Goal: Download file/media

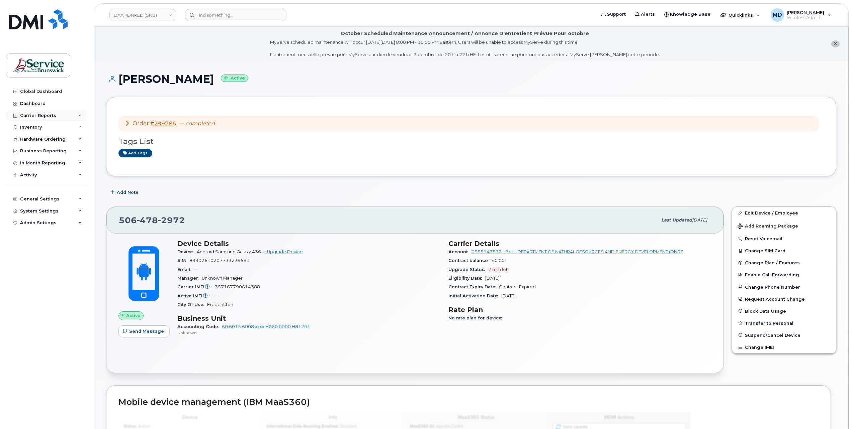
click at [44, 114] on div "Carrier Reports" at bounding box center [38, 115] width 36 height 5
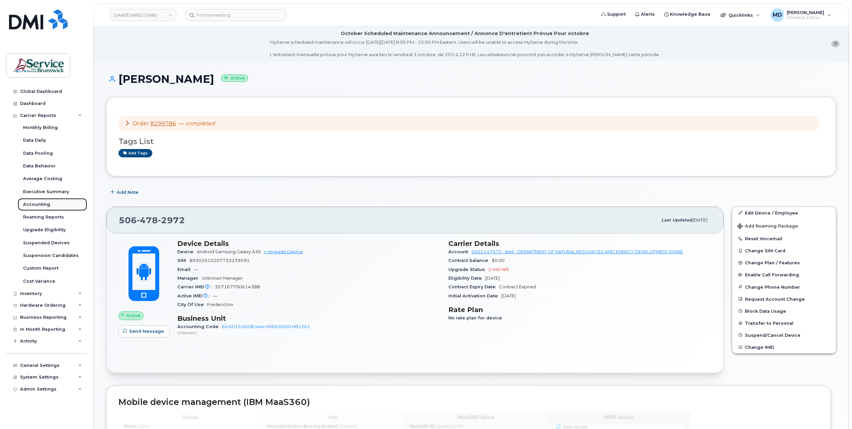
click at [39, 203] on div "Accounting" at bounding box center [36, 205] width 27 height 6
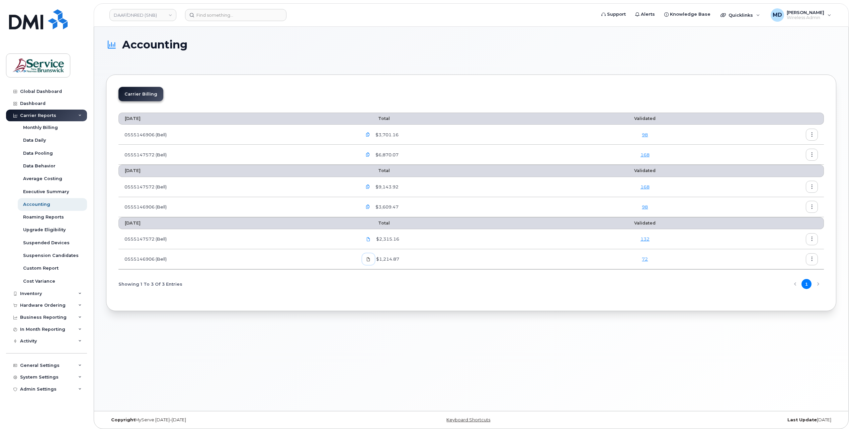
click at [370, 258] on icon at bounding box center [368, 260] width 4 height 4
click at [370, 239] on icon at bounding box center [368, 239] width 4 height 4
click at [370, 206] on icon "button" at bounding box center [368, 207] width 4 height 4
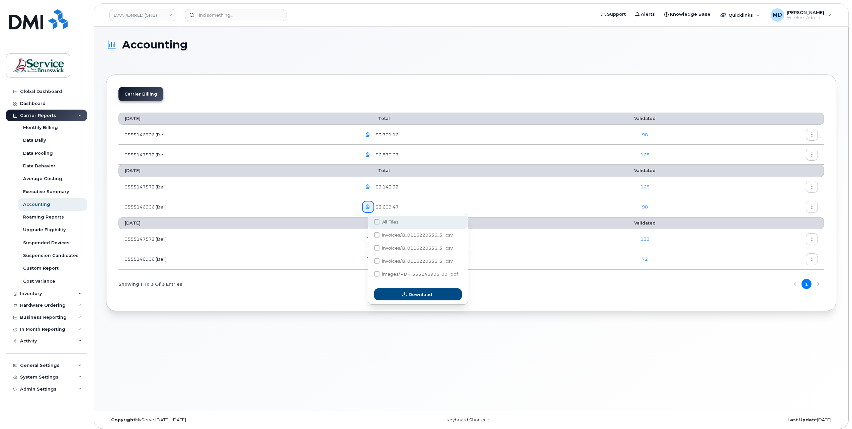
click at [375, 221] on span at bounding box center [376, 221] width 5 height 5
click at [369, 221] on input "All Files" at bounding box center [367, 222] width 3 height 3
checkbox input "true"
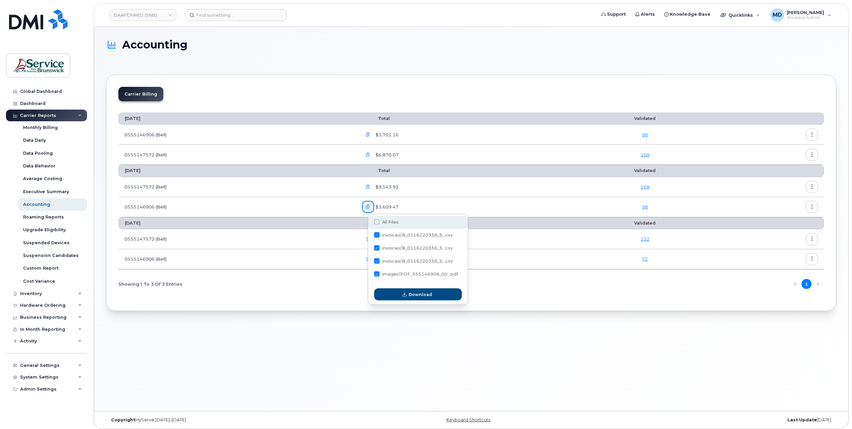
checkbox input "true"
click at [395, 298] on button "Download" at bounding box center [418, 295] width 88 height 12
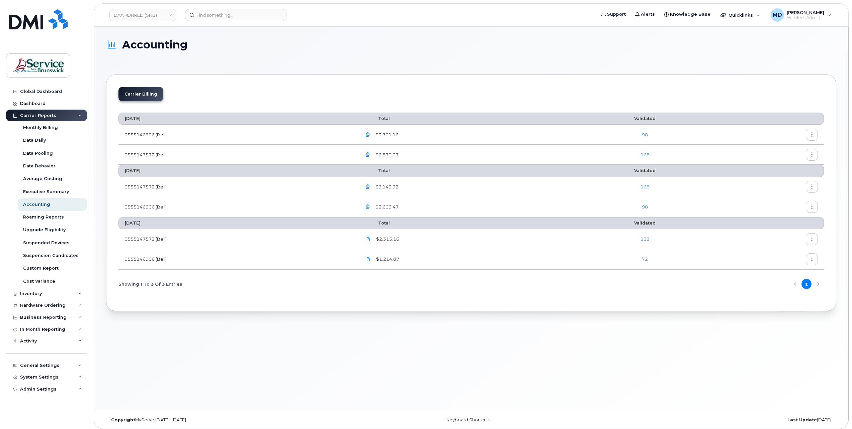
click at [370, 187] on icon "button" at bounding box center [368, 187] width 4 height 4
click at [370, 186] on icon "button" at bounding box center [368, 187] width 4 height 4
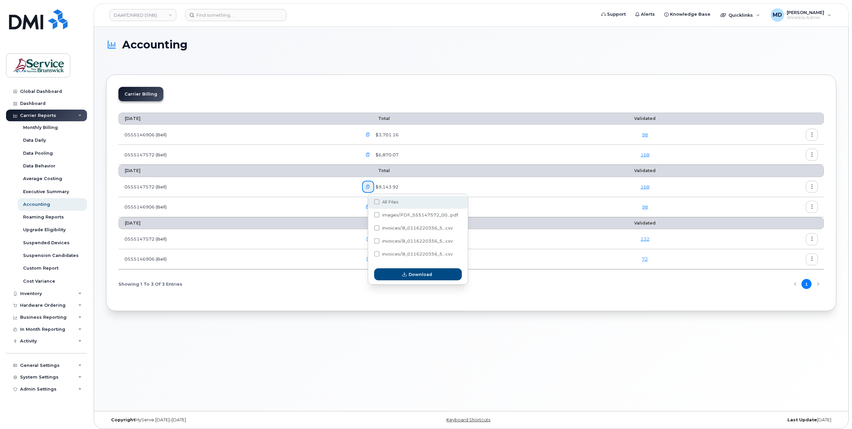
click at [377, 202] on span at bounding box center [376, 201] width 5 height 5
click at [369, 202] on input "All Files" at bounding box center [367, 202] width 3 height 3
checkbox input "true"
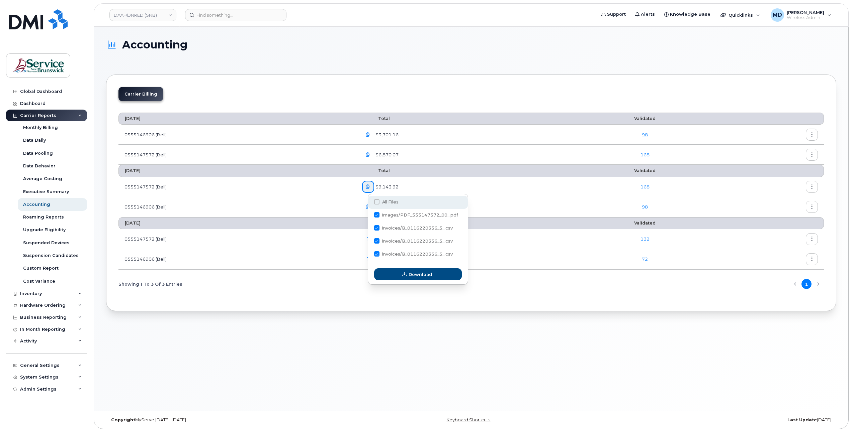
checkbox input "true"
click at [400, 273] on button "Download" at bounding box center [418, 275] width 88 height 12
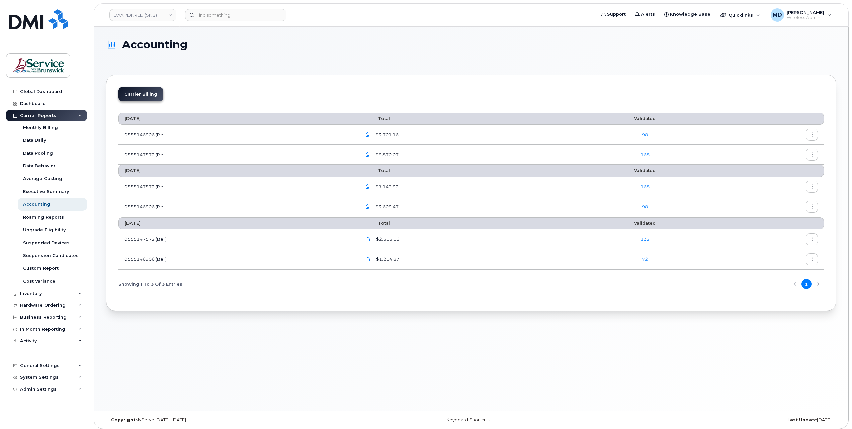
click at [370, 154] on icon "button" at bounding box center [368, 155] width 4 height 4
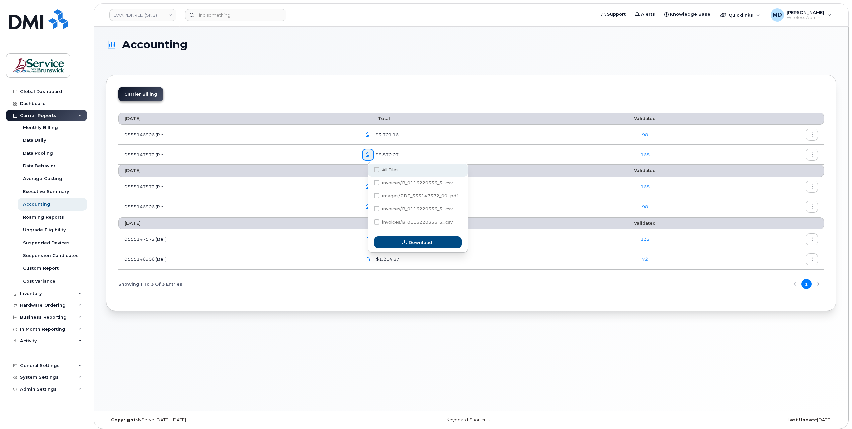
click at [377, 169] on span at bounding box center [376, 169] width 5 height 5
click at [369, 169] on input "All Files" at bounding box center [367, 170] width 3 height 3
checkbox input "true"
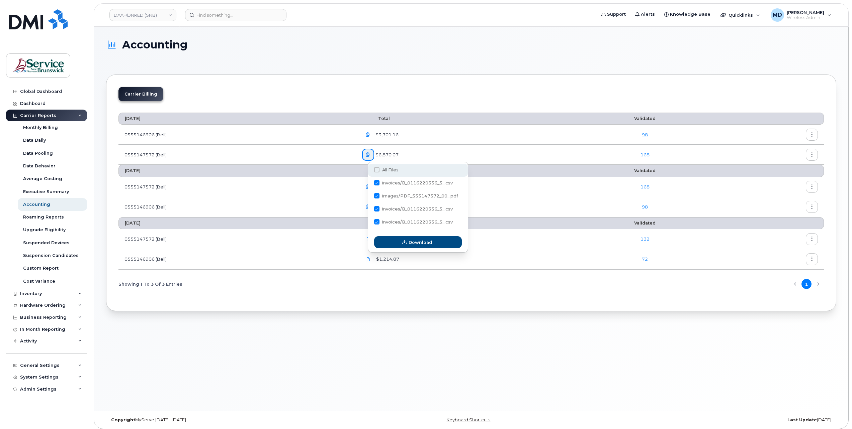
checkbox input "true"
click at [397, 240] on button "Download" at bounding box center [418, 242] width 88 height 12
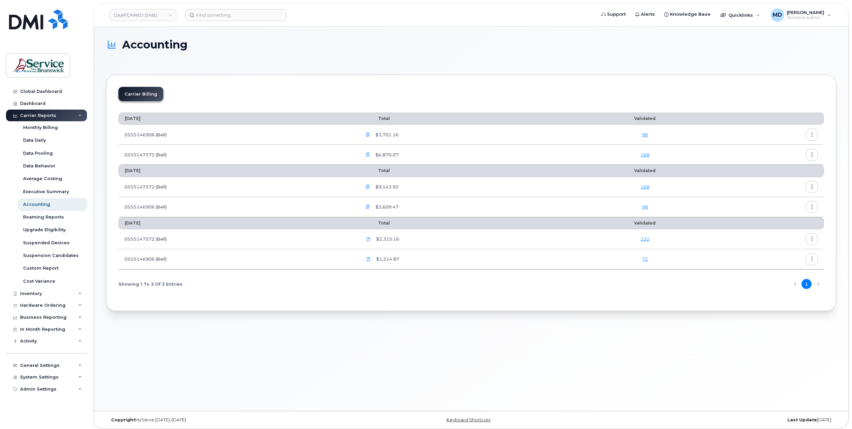
click at [370, 134] on icon "button" at bounding box center [368, 135] width 4 height 4
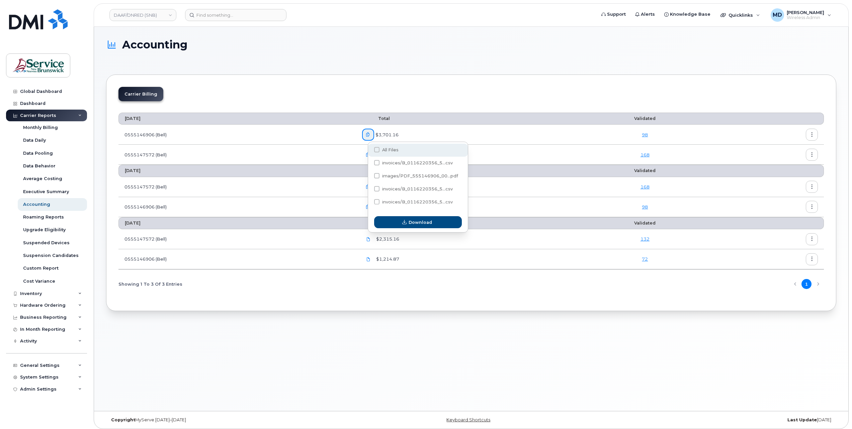
click at [377, 149] on span at bounding box center [376, 149] width 5 height 5
click at [369, 149] on input "All Files" at bounding box center [367, 149] width 3 height 3
checkbox input "true"
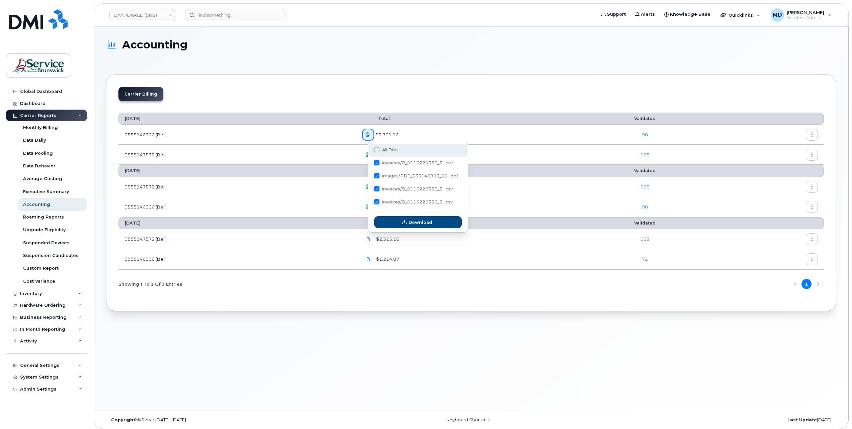
checkbox input "true"
click at [401, 225] on button "Download" at bounding box center [418, 222] width 88 height 12
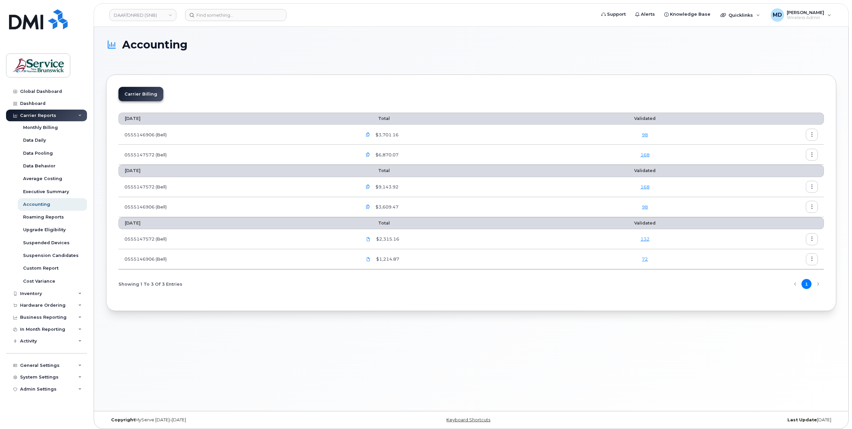
click at [624, 82] on div "Carrier Billing [DATE] Total Validated 0555146906 (Bell) $3,701.16 98 055514757…" at bounding box center [471, 193] width 730 height 237
click at [812, 135] on icon "button" at bounding box center [811, 135] width 4 height 4
click at [795, 163] on div "Download" at bounding box center [788, 161] width 60 height 13
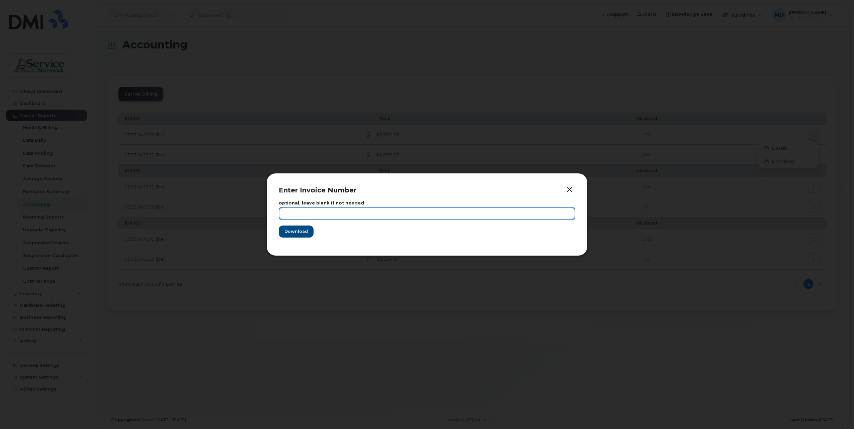
click at [309, 210] on input "text" at bounding box center [427, 214] width 296 height 12
type input "aug"
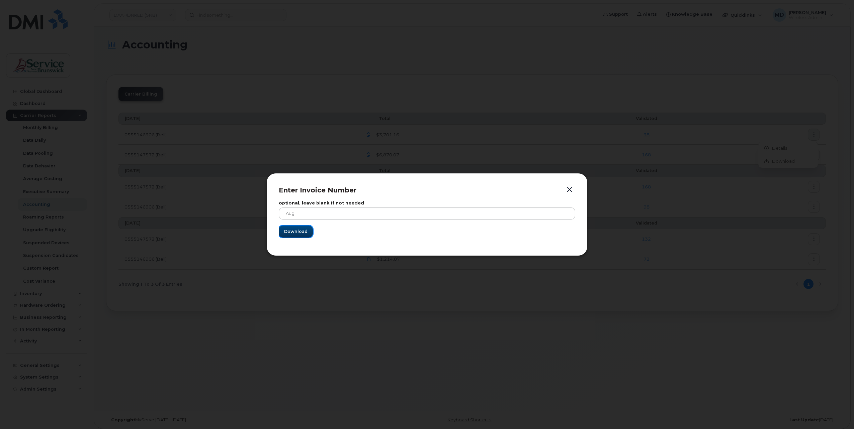
click at [298, 231] on span "Download" at bounding box center [295, 231] width 23 height 6
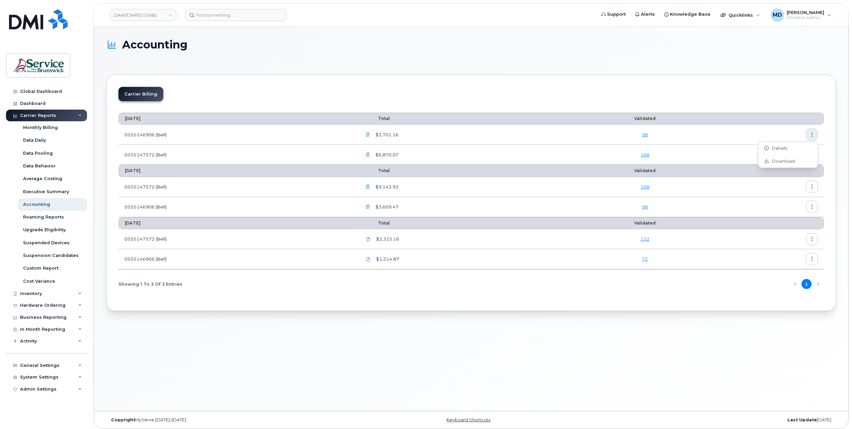
click at [641, 58] on div "Accounting" at bounding box center [471, 51] width 730 height 24
click at [812, 157] on button "button" at bounding box center [811, 155] width 12 height 12
click at [783, 184] on span "Download" at bounding box center [781, 182] width 26 height 6
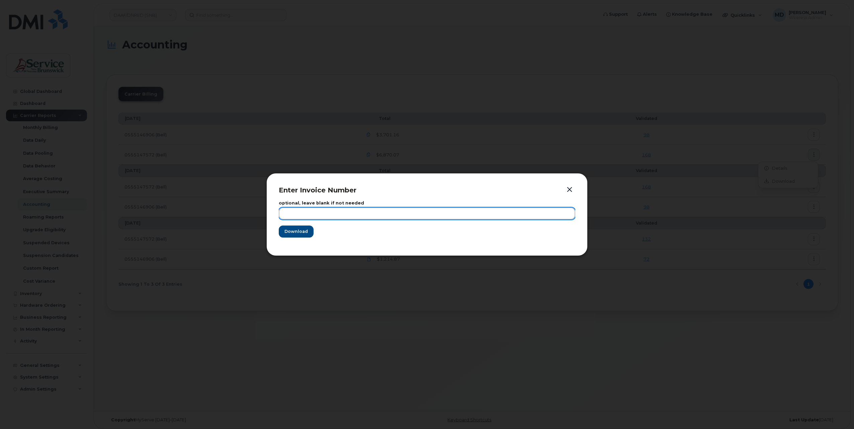
click at [315, 214] on input "text" at bounding box center [427, 214] width 296 height 12
type input "[DATE]"
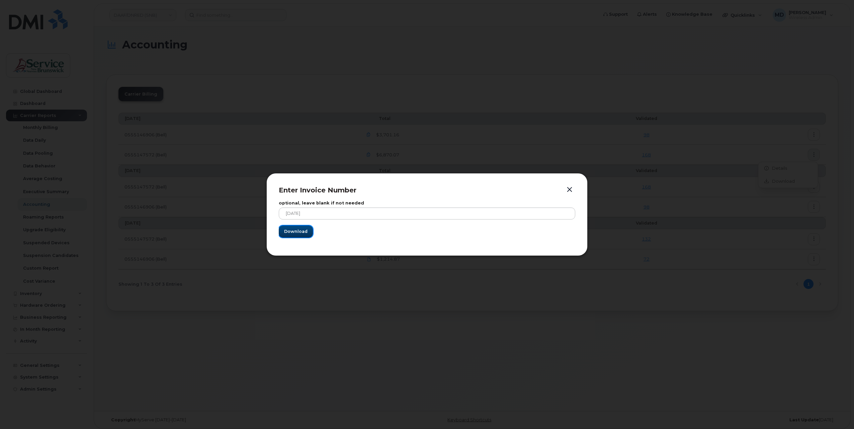
click at [298, 230] on span "Download" at bounding box center [295, 231] width 23 height 6
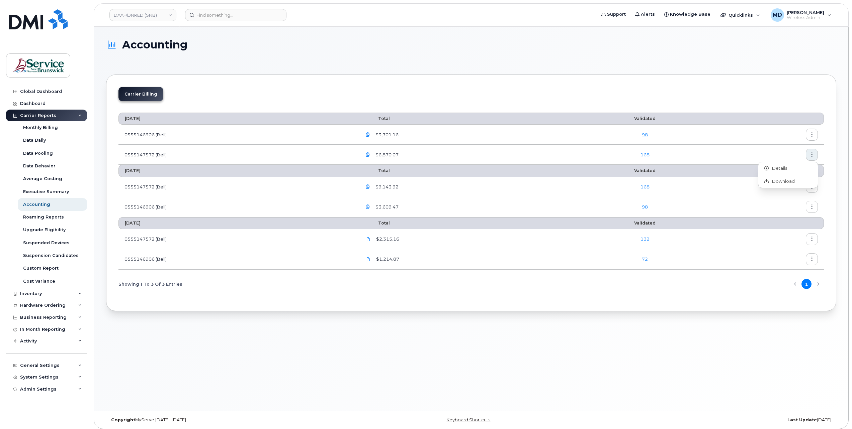
click at [812, 190] on button "button" at bounding box center [811, 187] width 12 height 12
click at [789, 212] on span "Download" at bounding box center [781, 213] width 26 height 6
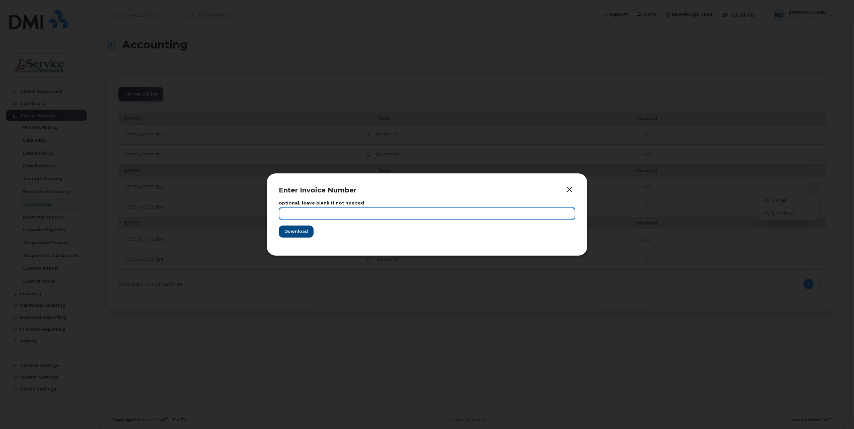
click at [297, 217] on input "text" at bounding box center [427, 214] width 296 height 12
type input "[DATE]"
click at [279, 226] on button "Download" at bounding box center [296, 232] width 35 height 12
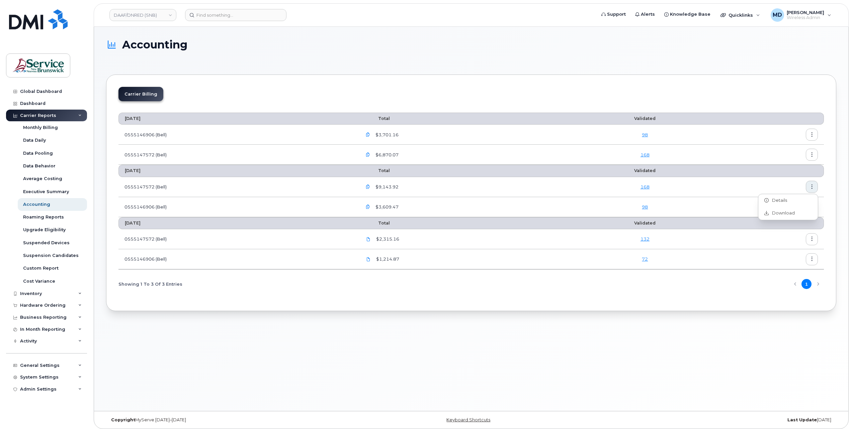
drag, startPoint x: 829, startPoint y: 211, endPoint x: 822, endPoint y: 211, distance: 7.1
click at [829, 211] on div "Carrier Billing [DATE] Total Validated 0555146906 (Bell) $3,701.16 98 055514757…" at bounding box center [471, 193] width 730 height 237
click at [812, 206] on icon "button" at bounding box center [811, 207] width 4 height 4
click at [793, 234] on div "Download" at bounding box center [788, 233] width 60 height 13
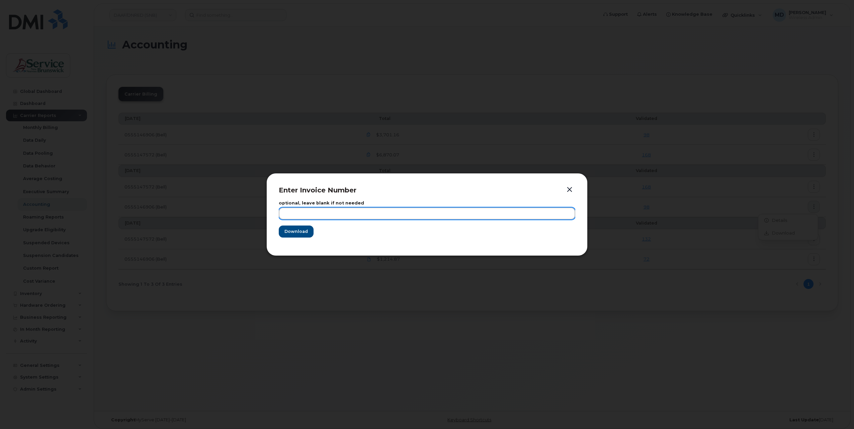
click at [373, 214] on input "text" at bounding box center [427, 214] width 296 height 12
type input "[DATE]"
click at [279, 226] on button "Download" at bounding box center [296, 232] width 35 height 12
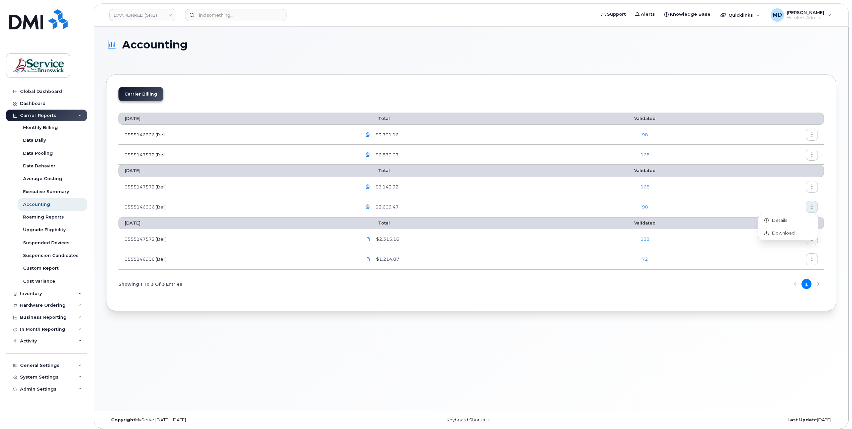
click at [814, 244] on button "button" at bounding box center [811, 239] width 12 height 12
click at [792, 263] on span "Download" at bounding box center [781, 266] width 26 height 6
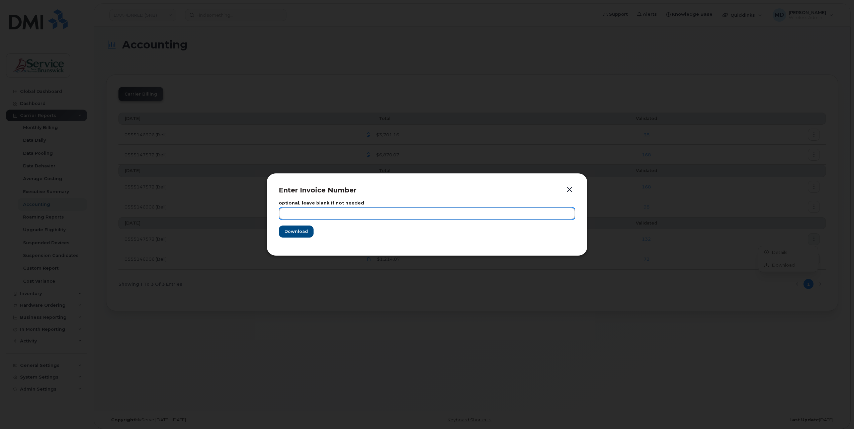
click at [326, 214] on input "text" at bounding box center [427, 214] width 296 height 12
type input "[DATE]"
click at [279, 226] on button "Download" at bounding box center [296, 232] width 35 height 12
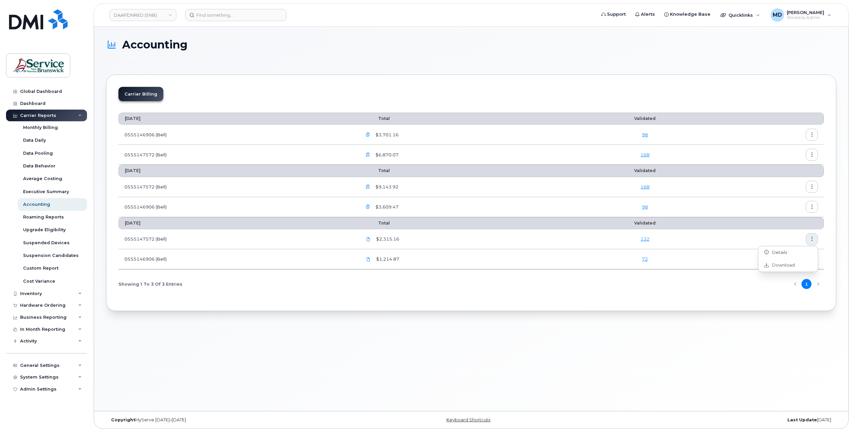
click at [670, 276] on div "Showing 1 To 3 Of 3 Entries 1" at bounding box center [470, 284] width 705 height 17
click at [815, 258] on button "button" at bounding box center [811, 260] width 12 height 12
click at [792, 284] on span "Download" at bounding box center [781, 286] width 26 height 6
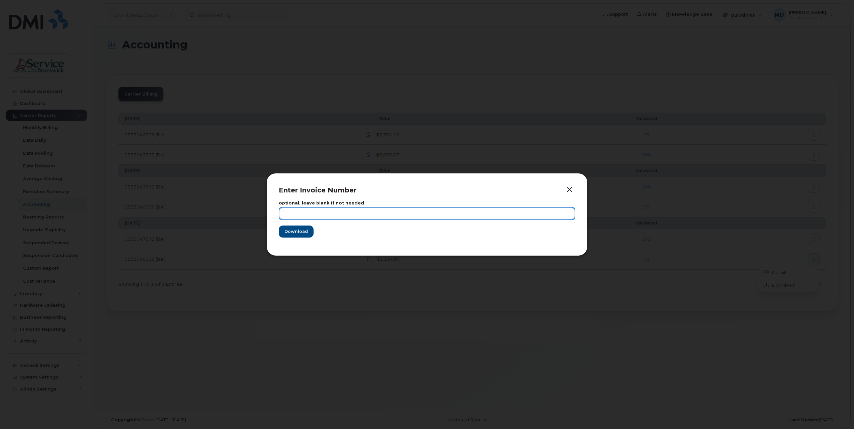
click at [367, 218] on input "text" at bounding box center [427, 214] width 296 height 12
type input "[DATE]"
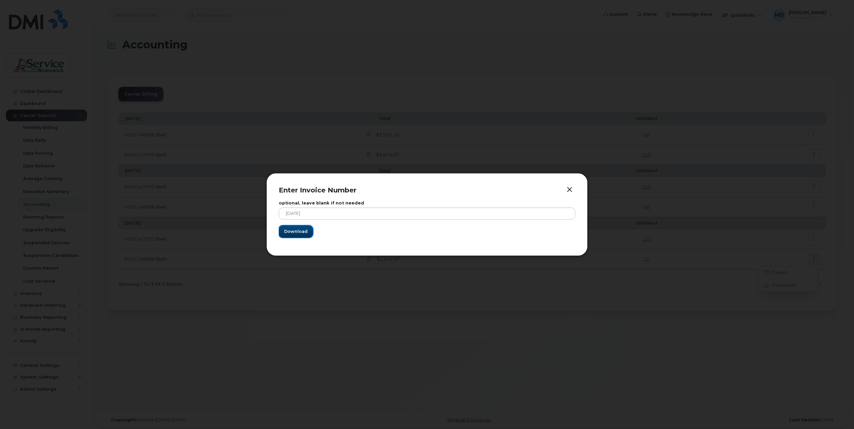
click at [298, 231] on span "Download" at bounding box center [295, 231] width 23 height 6
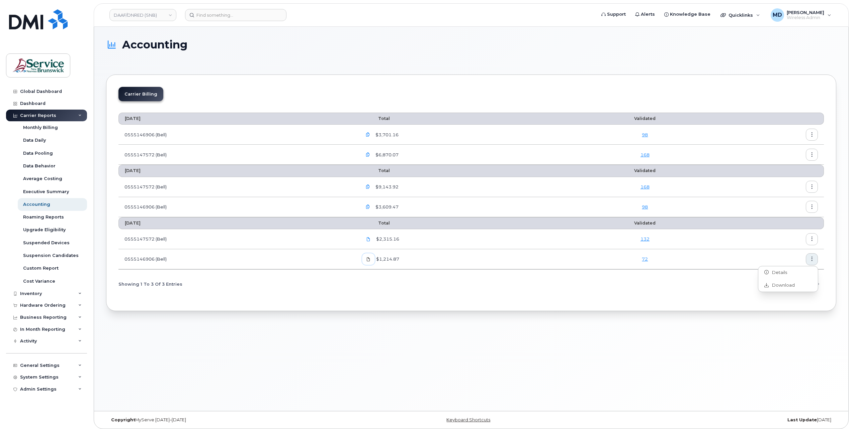
click at [370, 258] on icon at bounding box center [368, 260] width 4 height 4
click at [370, 240] on icon at bounding box center [368, 239] width 4 height 4
click at [370, 207] on icon "button" at bounding box center [368, 207] width 4 height 4
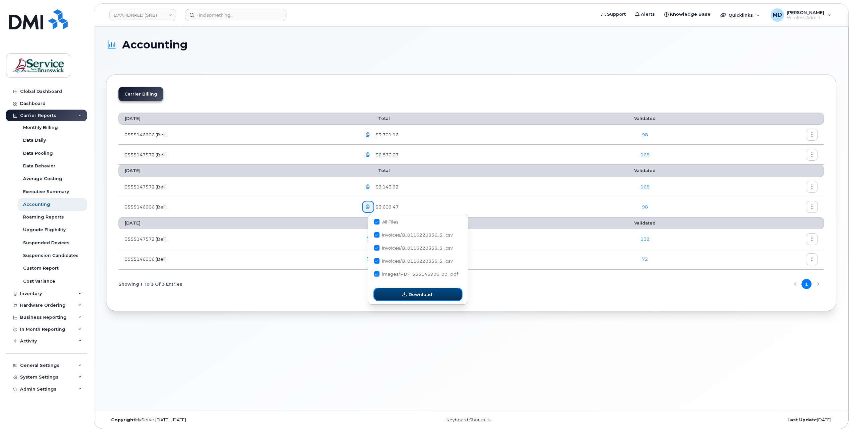
click at [416, 296] on span "Download" at bounding box center [419, 295] width 23 height 6
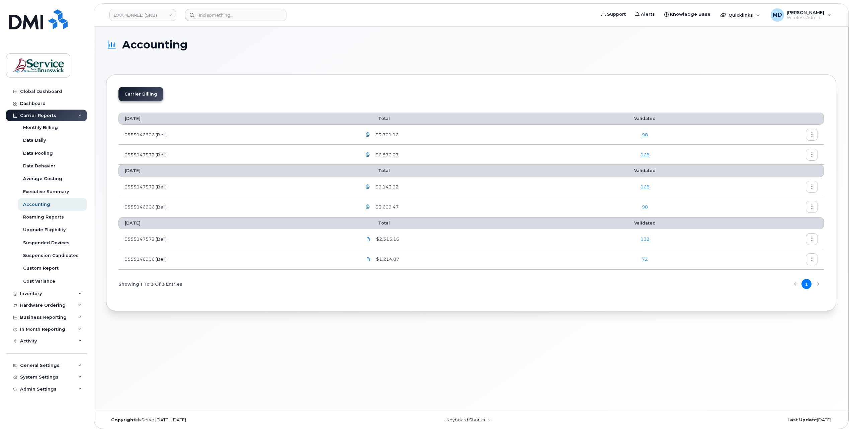
click at [370, 187] on icon "button" at bounding box center [368, 187] width 4 height 4
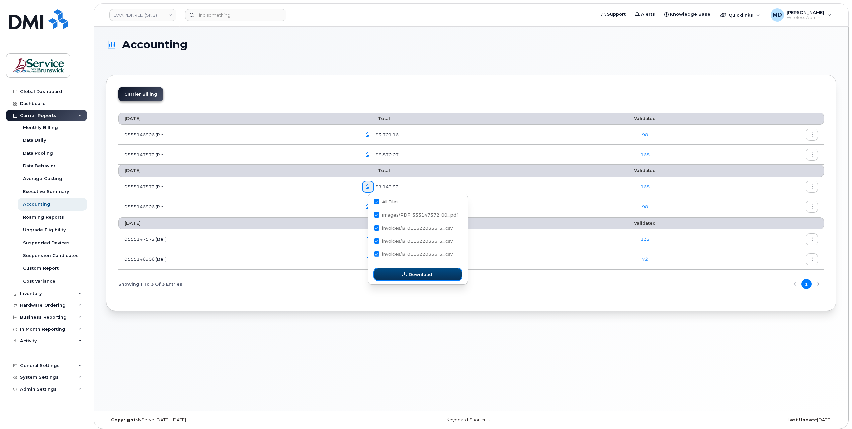
click at [419, 277] on span "Download" at bounding box center [419, 275] width 23 height 6
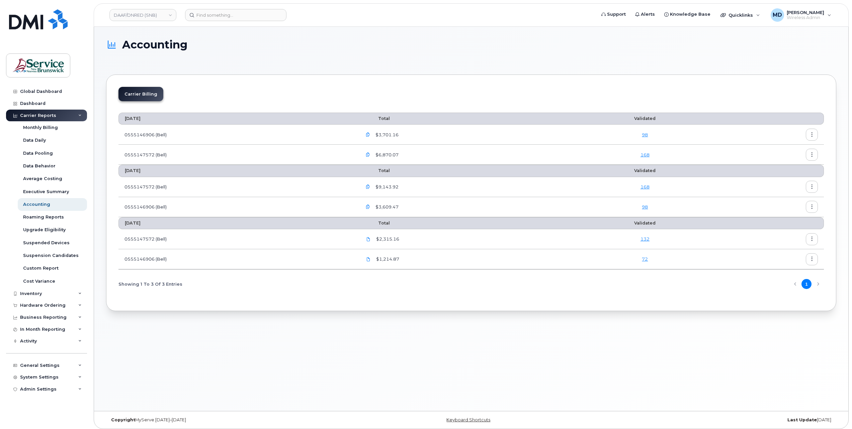
click at [370, 154] on icon "button" at bounding box center [368, 155] width 4 height 4
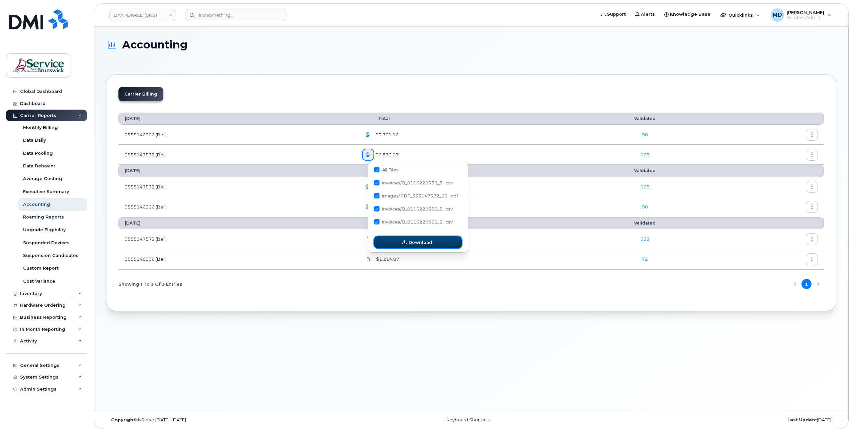
click at [399, 246] on button "Download" at bounding box center [418, 242] width 88 height 12
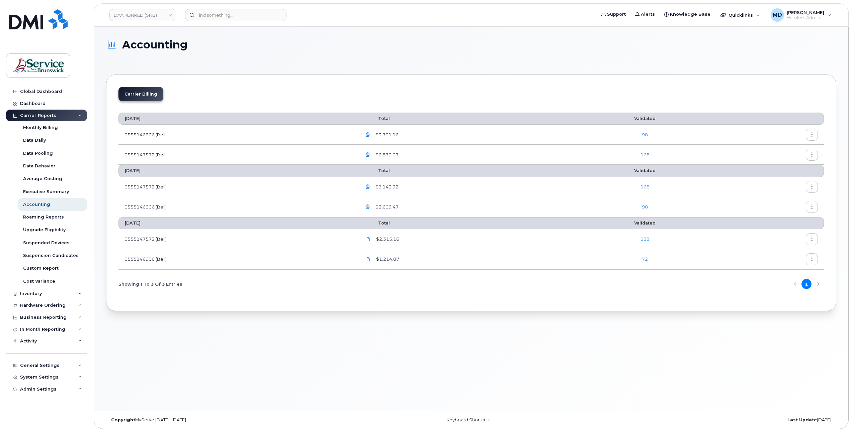
click at [370, 154] on icon "button" at bounding box center [368, 155] width 4 height 4
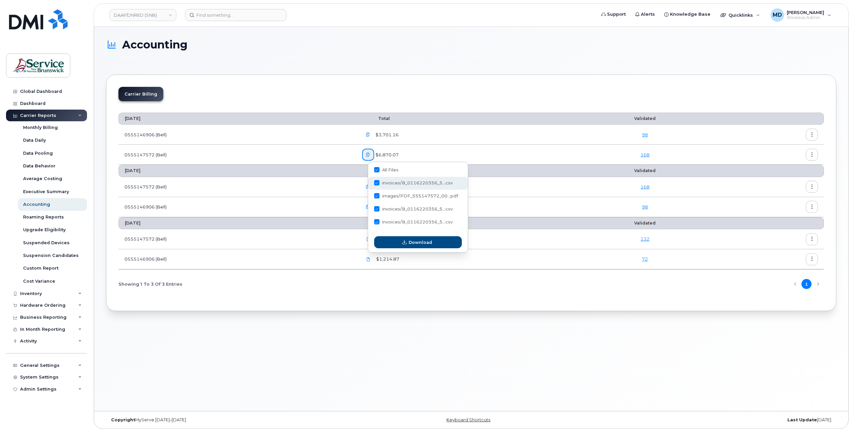
click at [397, 181] on span "invoices/B_0116220356_5...csv" at bounding box center [417, 183] width 71 height 5
click at [369, 182] on input "invoices/B_0116220356_5...csv" at bounding box center [367, 183] width 3 height 3
checkbox input "true"
checkbox input "false"
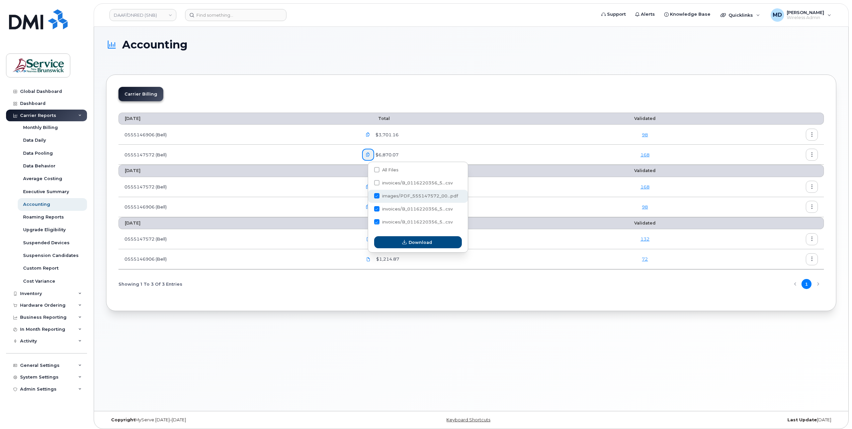
click at [392, 195] on span "images/PDF_555147572_00...pdf" at bounding box center [420, 196] width 76 height 5
click at [369, 195] on input "images/PDF_555147572_00...pdf" at bounding box center [367, 196] width 3 height 3
checkbox input "false"
click at [392, 208] on span "invoices/B_0116220356_5...csv" at bounding box center [417, 209] width 71 height 5
click at [369, 208] on input "invoices/B_0116220356_5...csv" at bounding box center [367, 209] width 3 height 3
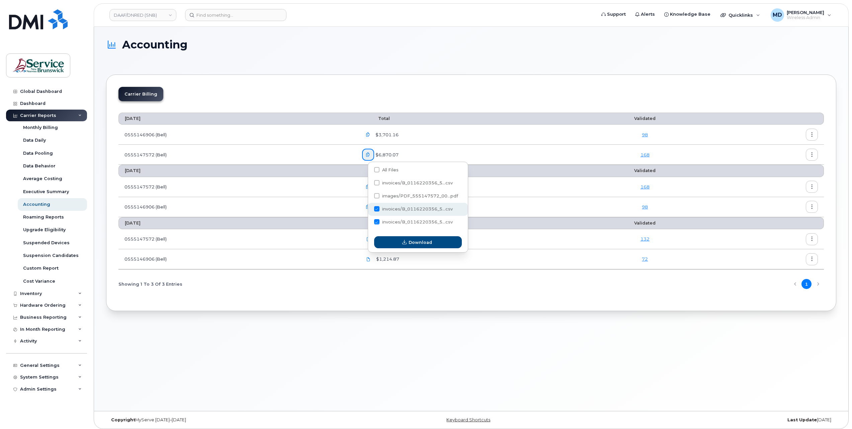
checkbox input "false"
click at [393, 221] on span "invoices/B_0116220356_5...csv" at bounding box center [417, 222] width 71 height 5
click at [369, 221] on input "invoices/B_0116220356_5...csv" at bounding box center [367, 222] width 3 height 3
checkbox input "false"
click at [375, 210] on span at bounding box center [376, 208] width 5 height 5
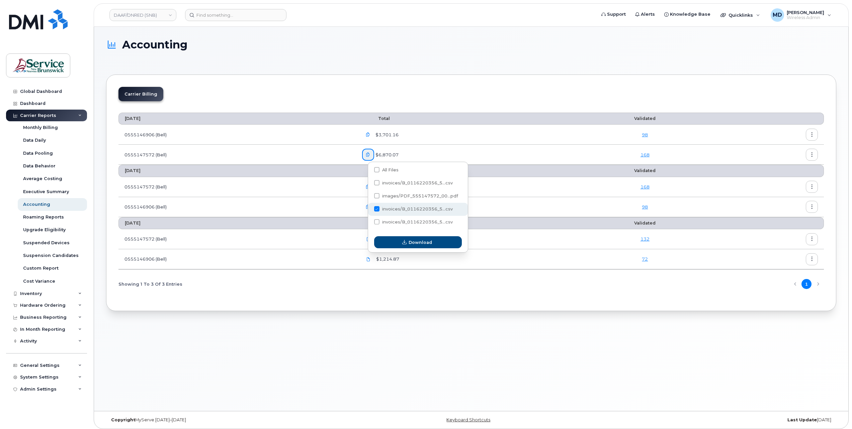
click at [369, 210] on input "invoices/B_0116220356_5...csv" at bounding box center [367, 209] width 3 height 3
checkbox input "true"
click at [376, 183] on span at bounding box center [376, 182] width 5 height 5
click at [369, 183] on input "invoices/B_0116220356_5...csv" at bounding box center [367, 183] width 3 height 3
checkbox input "true"
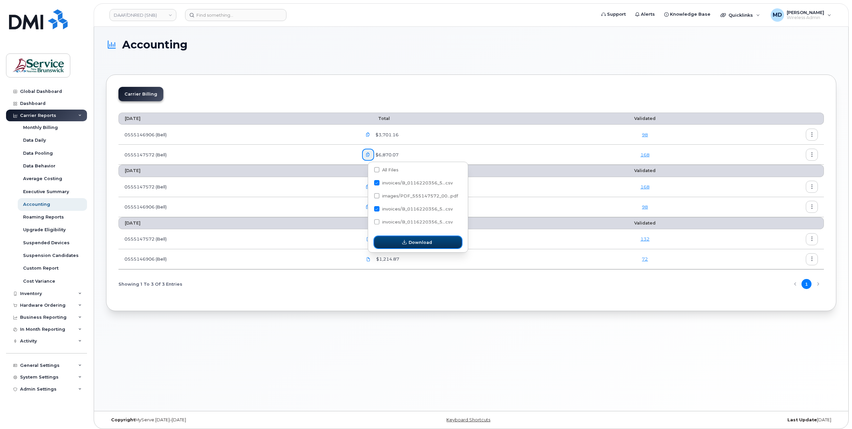
click at [412, 241] on span "Download" at bounding box center [419, 242] width 23 height 6
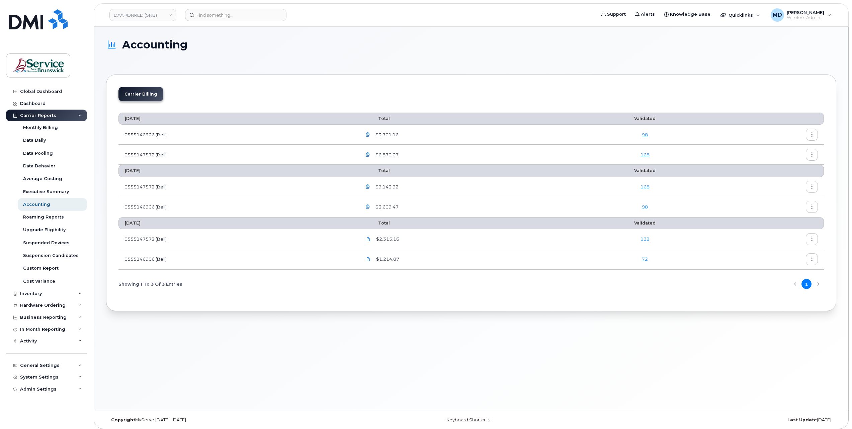
click at [370, 154] on icon "button" at bounding box center [368, 155] width 4 height 4
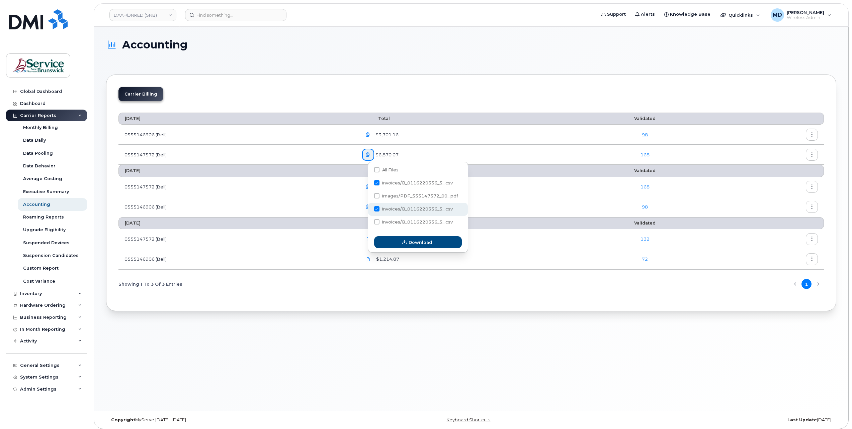
click at [376, 209] on span at bounding box center [376, 208] width 5 height 5
click at [369, 209] on input "invoices/B_0116220356_5...csv" at bounding box center [367, 209] width 3 height 3
checkbox input "false"
click at [408, 245] on button "Download" at bounding box center [418, 242] width 88 height 12
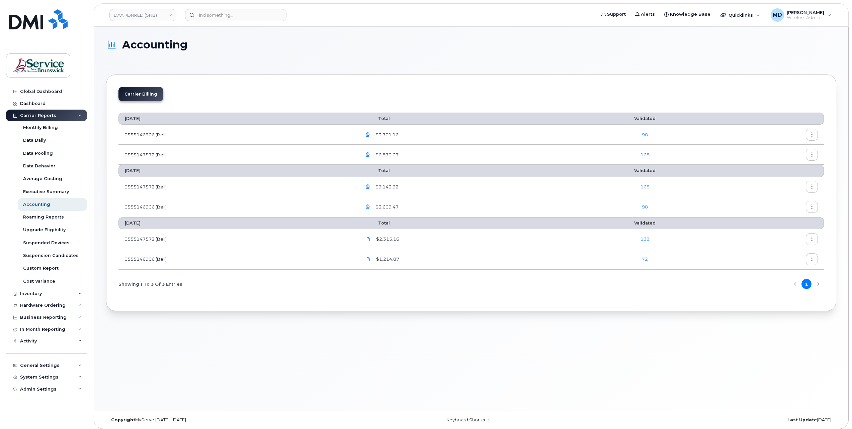
click at [370, 133] on icon "button" at bounding box center [368, 135] width 4 height 4
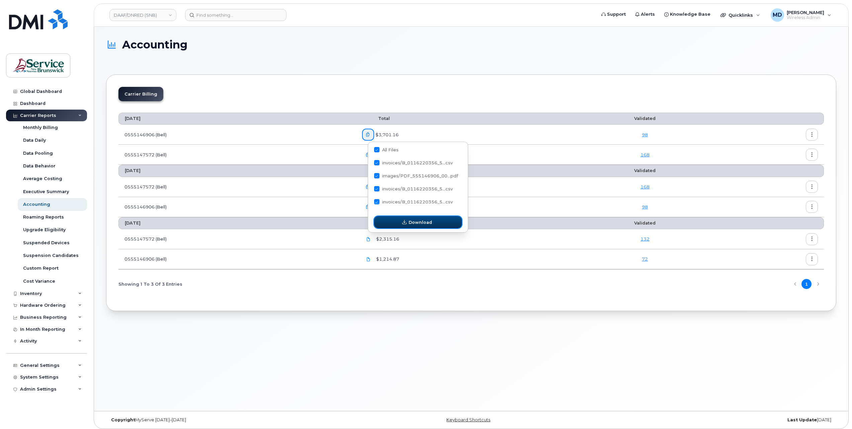
click at [389, 225] on button "Download" at bounding box center [418, 222] width 88 height 12
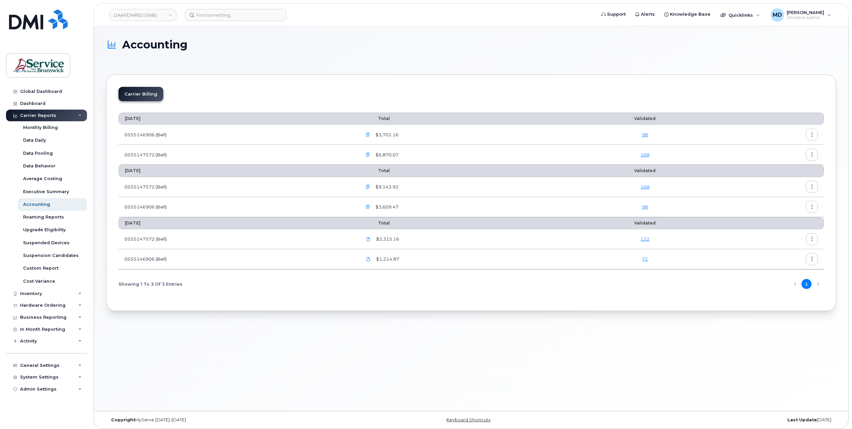
click at [370, 134] on icon "button" at bounding box center [368, 135] width 4 height 4
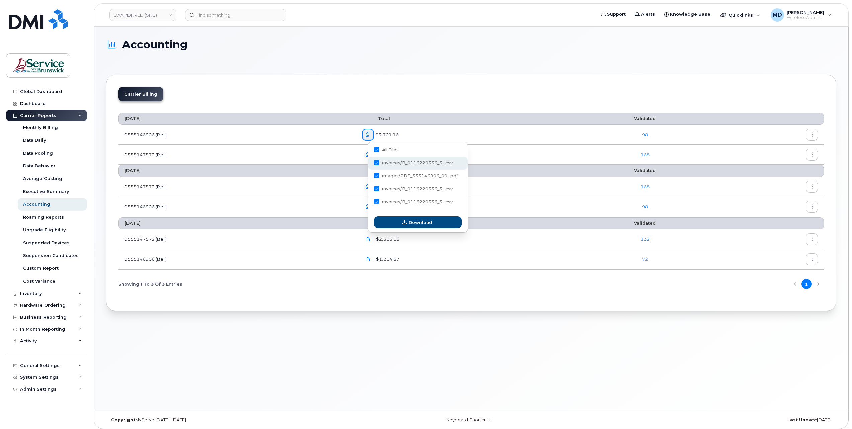
click at [393, 162] on span "invoices/B_0116220356_5...csv" at bounding box center [417, 163] width 71 height 5
click at [369, 162] on input "invoices/B_0116220356_5...csv" at bounding box center [367, 163] width 3 height 3
checkbox input "true"
checkbox input "false"
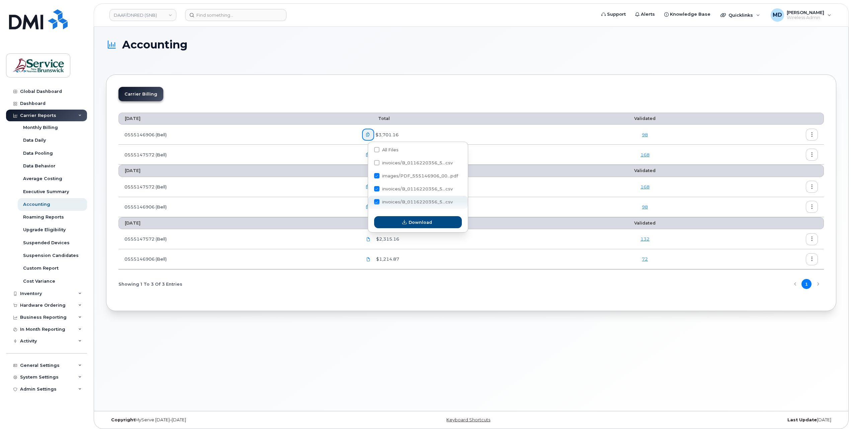
click at [391, 204] on span "invoices/B_0116220356_5...csv" at bounding box center [417, 202] width 71 height 5
click at [369, 204] on input "invoices/B_0116220356_5...csv" at bounding box center [367, 202] width 3 height 3
checkbox input "false"
click at [396, 221] on button "Download" at bounding box center [418, 222] width 88 height 12
